Goal: Navigation & Orientation: Find specific page/section

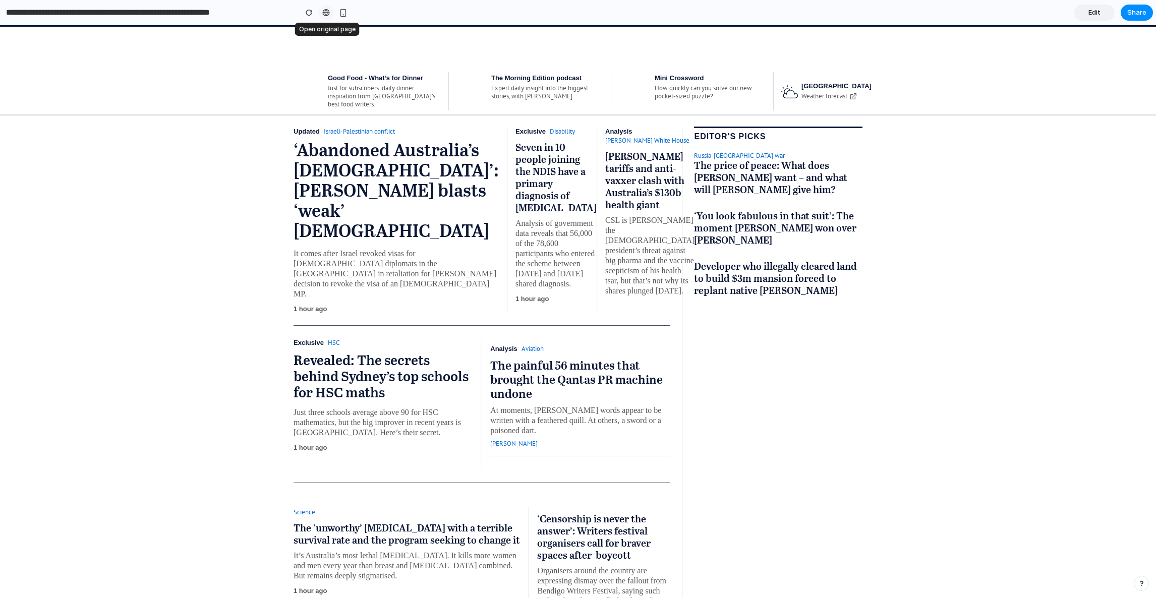
click at [325, 17] on link at bounding box center [326, 12] width 15 height 15
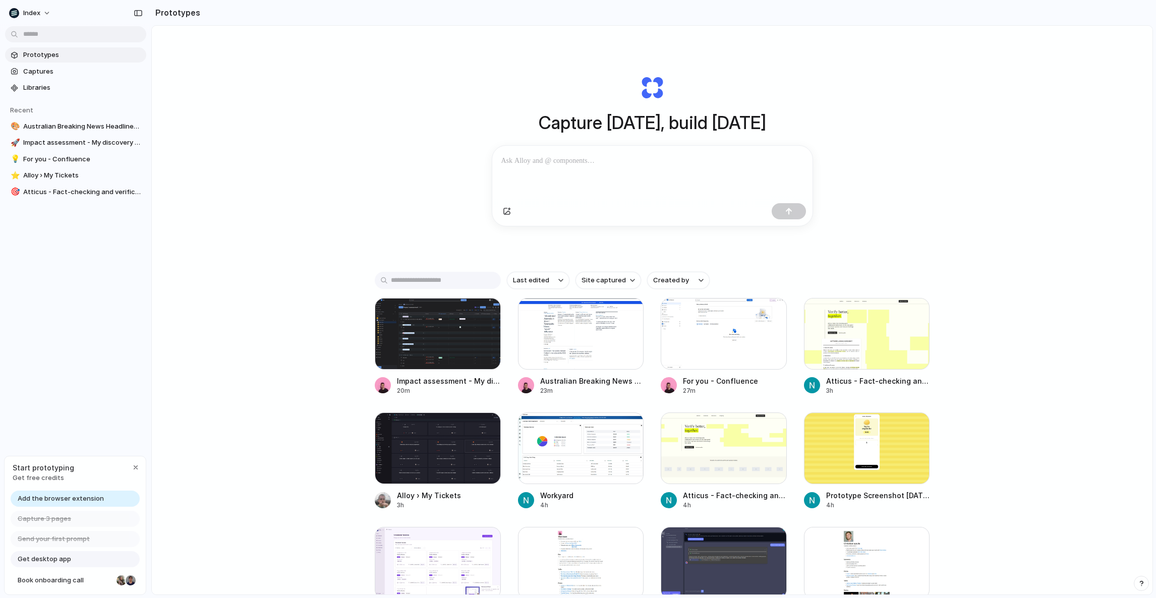
click at [341, 409] on div "Capture today, build tomorrow Clone web app Clone screenshot Start from existin…" at bounding box center [652, 337] width 1001 height 623
click at [65, 493] on link "Add the browser extension" at bounding box center [75, 499] width 129 height 16
click at [566, 441] on div at bounding box center [581, 449] width 126 height 72
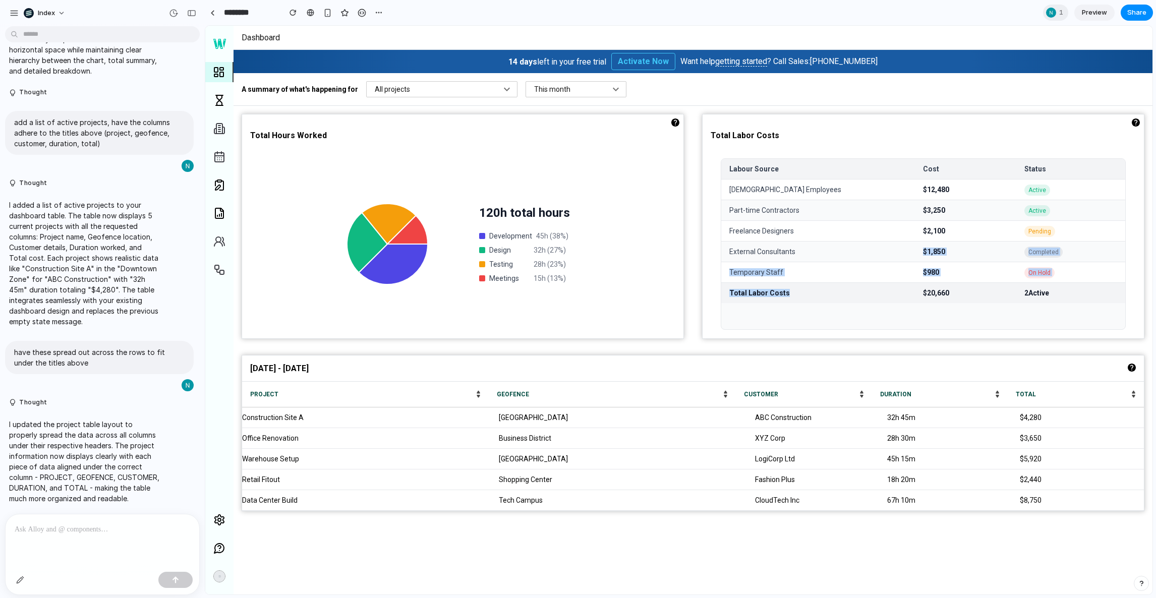
drag, startPoint x: 775, startPoint y: 263, endPoint x: 788, endPoint y: 300, distance: 39.1
click at [788, 300] on div "Labour Source Cost Status Full-time Employees $12,480 Active Part-time Contract…" at bounding box center [923, 244] width 405 height 172
click at [788, 300] on div "Total Labor Costs $20,660 2 Active" at bounding box center [923, 292] width 404 height 21
drag, startPoint x: 788, startPoint y: 300, endPoint x: 529, endPoint y: 66, distance: 349.7
click at [531, 66] on main "14 days left in your free trial Activate Now Want help getting started ? Call S…" at bounding box center [693, 285] width 919 height 470
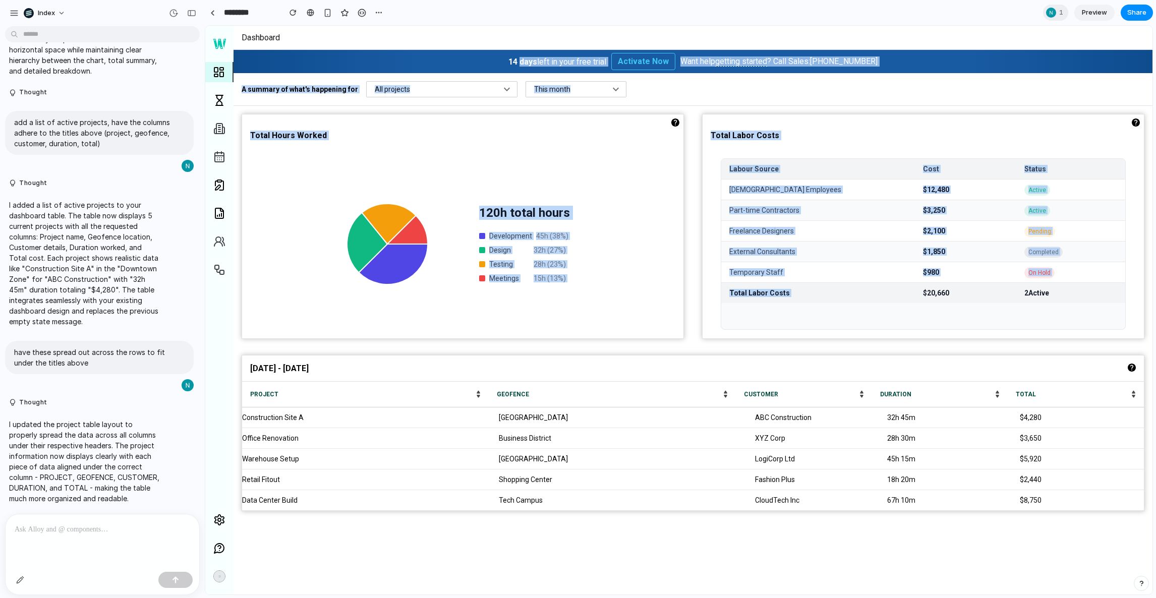
click at [393, 175] on icon at bounding box center [387, 243] width 151 height 151
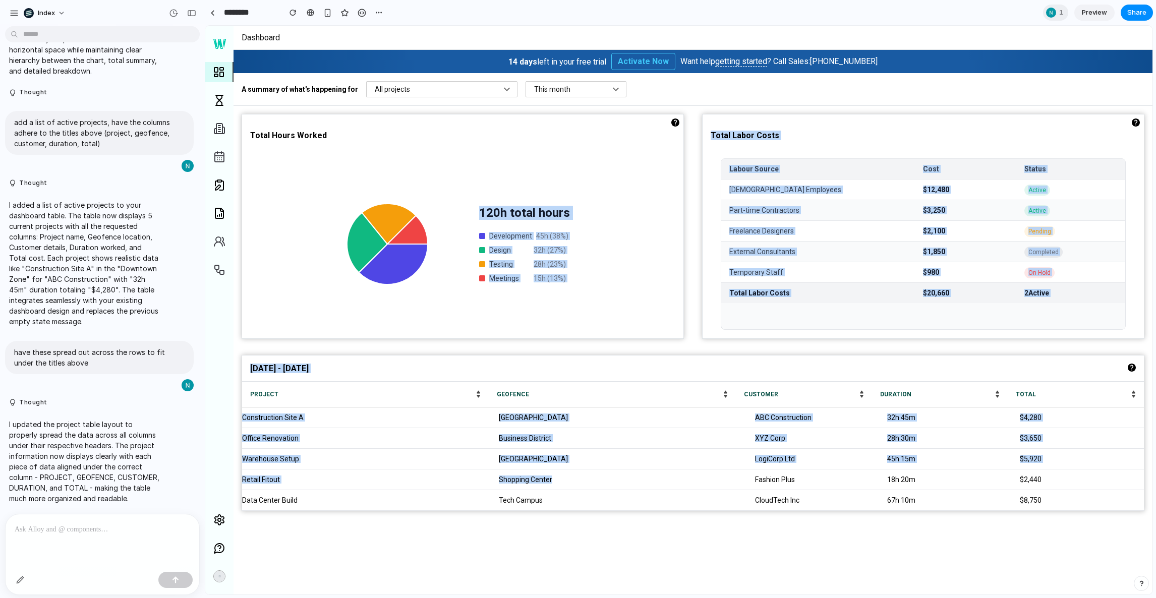
drag, startPoint x: 553, startPoint y: 480, endPoint x: 485, endPoint y: 302, distance: 191.3
click at [489, 309] on div "Total Hours Worked 120 h total hours Development 45 h ( 38 %) Design 32 h ( 27 …" at bounding box center [693, 313] width 919 height 414
click at [485, 302] on div "120 h total hours Development 45 h ( 38 %) Design 32 h ( 27 %) Testing 28 h ( 2…" at bounding box center [463, 243] width 303 height 151
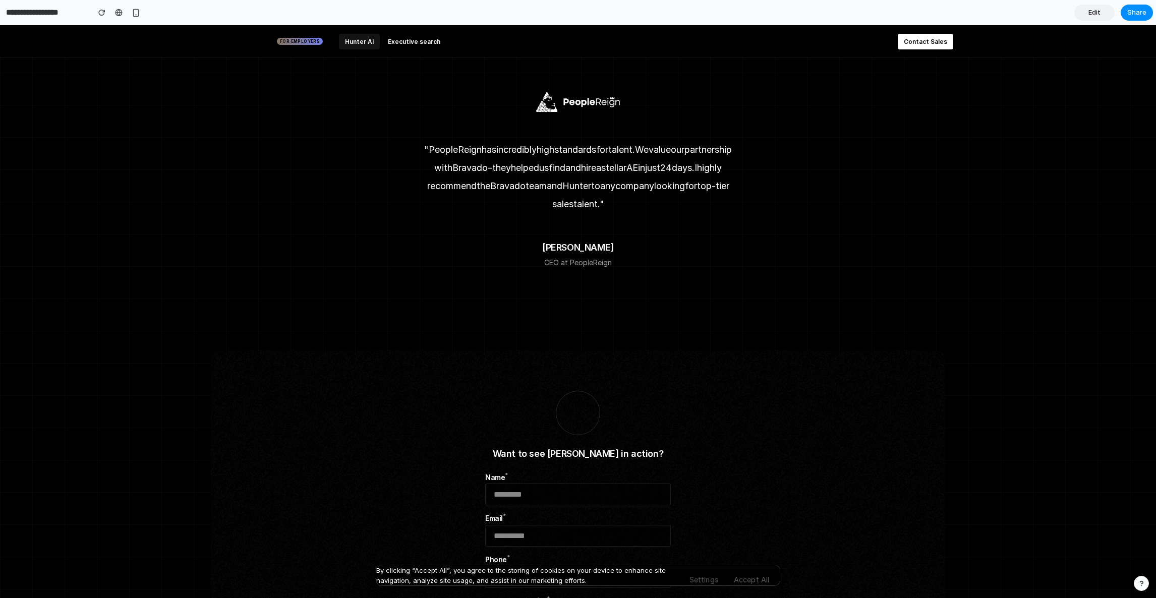
scroll to position [3374, 0]
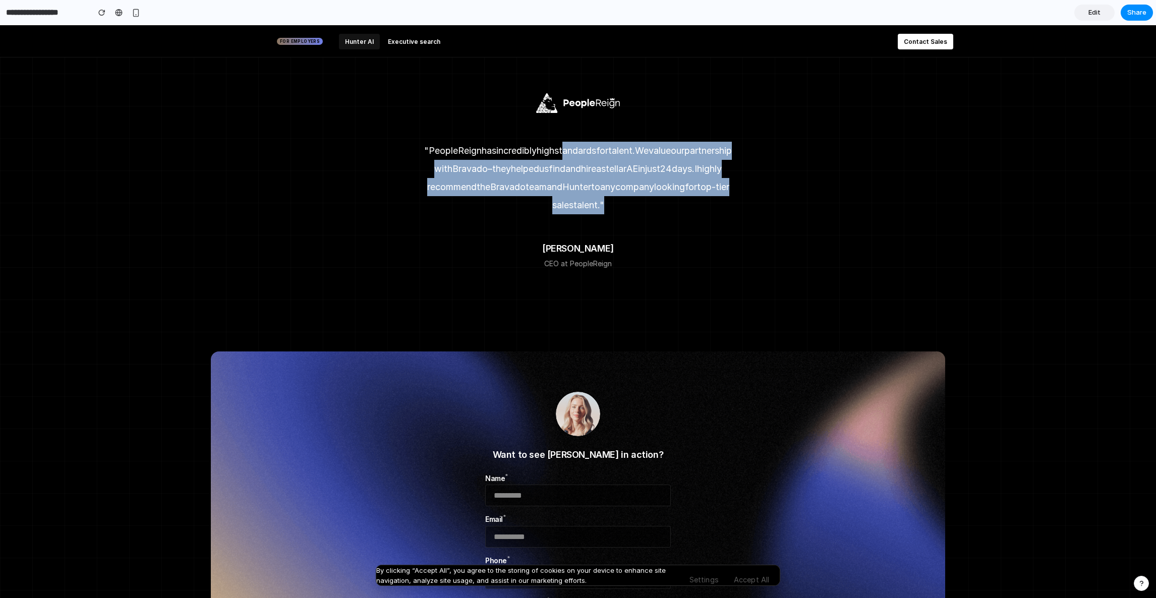
drag, startPoint x: 560, startPoint y: 146, endPoint x: 595, endPoint y: 226, distance: 87.2
click at [595, 226] on div ""PeopleReign has incredibly high standards for talent. We value our partnership…" at bounding box center [578, 181] width 500 height 176
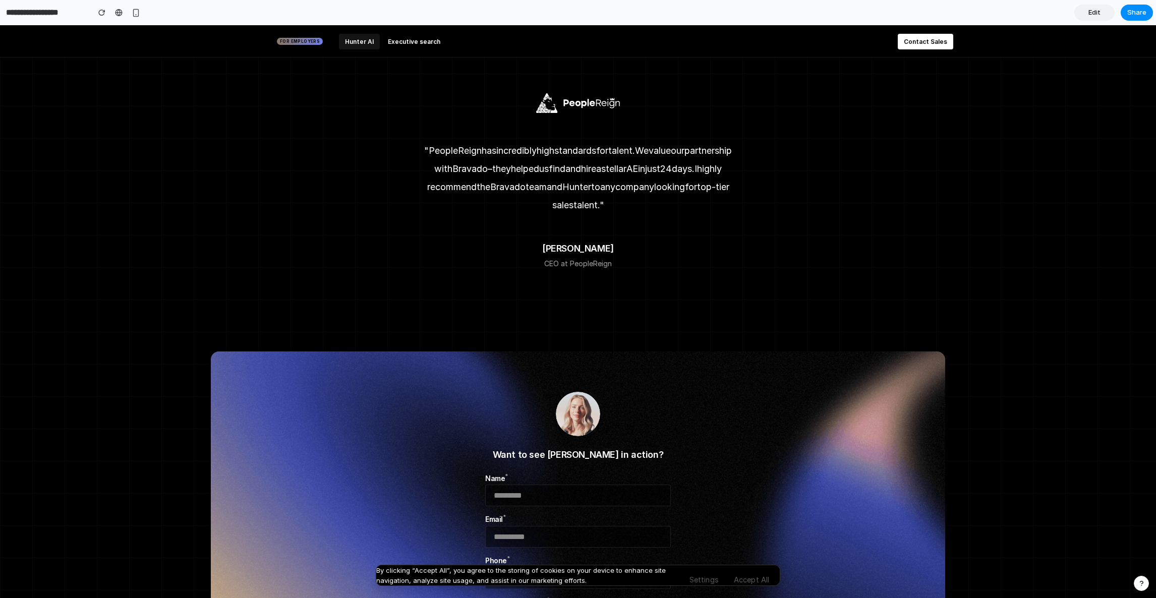
click at [595, 226] on div ""PeopleReign has incredibly high standards for talent. We value our partnership…" at bounding box center [578, 181] width 500 height 176
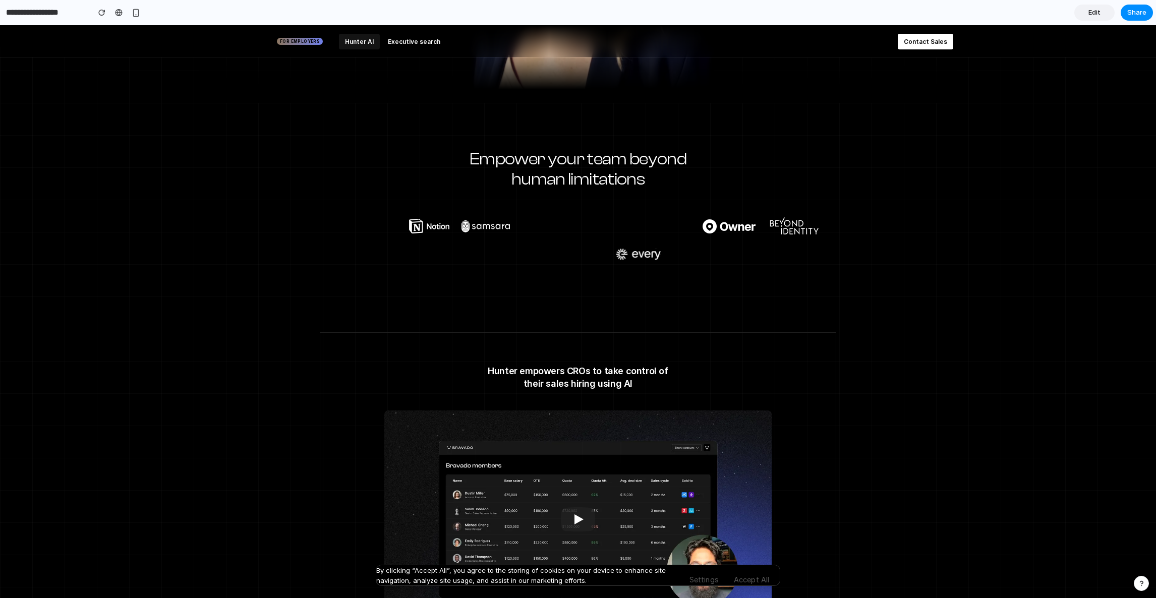
scroll to position [0, 0]
